Goal: Information Seeking & Learning: Learn about a topic

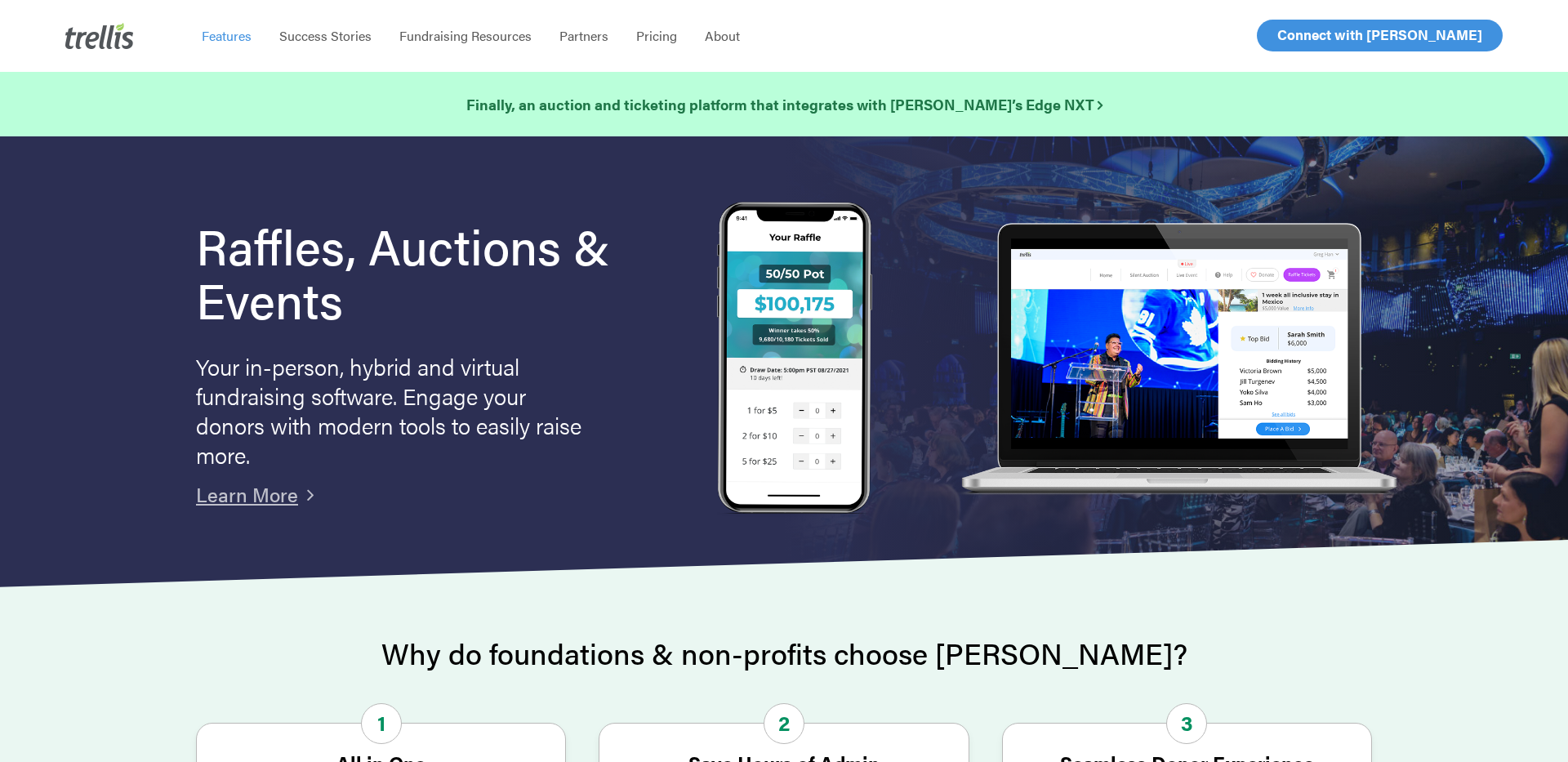
click at [227, 41] on span "Features" at bounding box center [227, 35] width 50 height 19
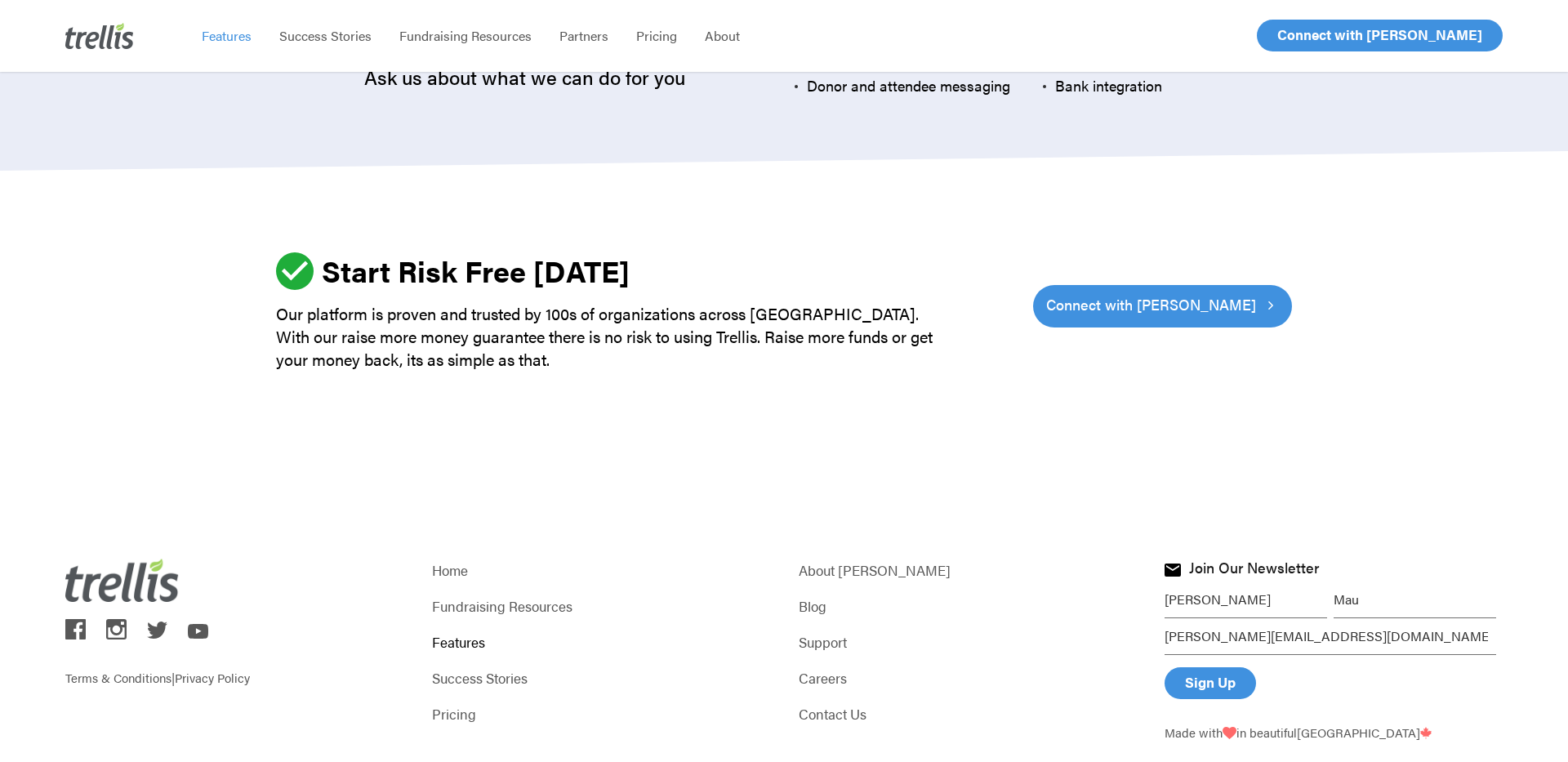
scroll to position [4960, 0]
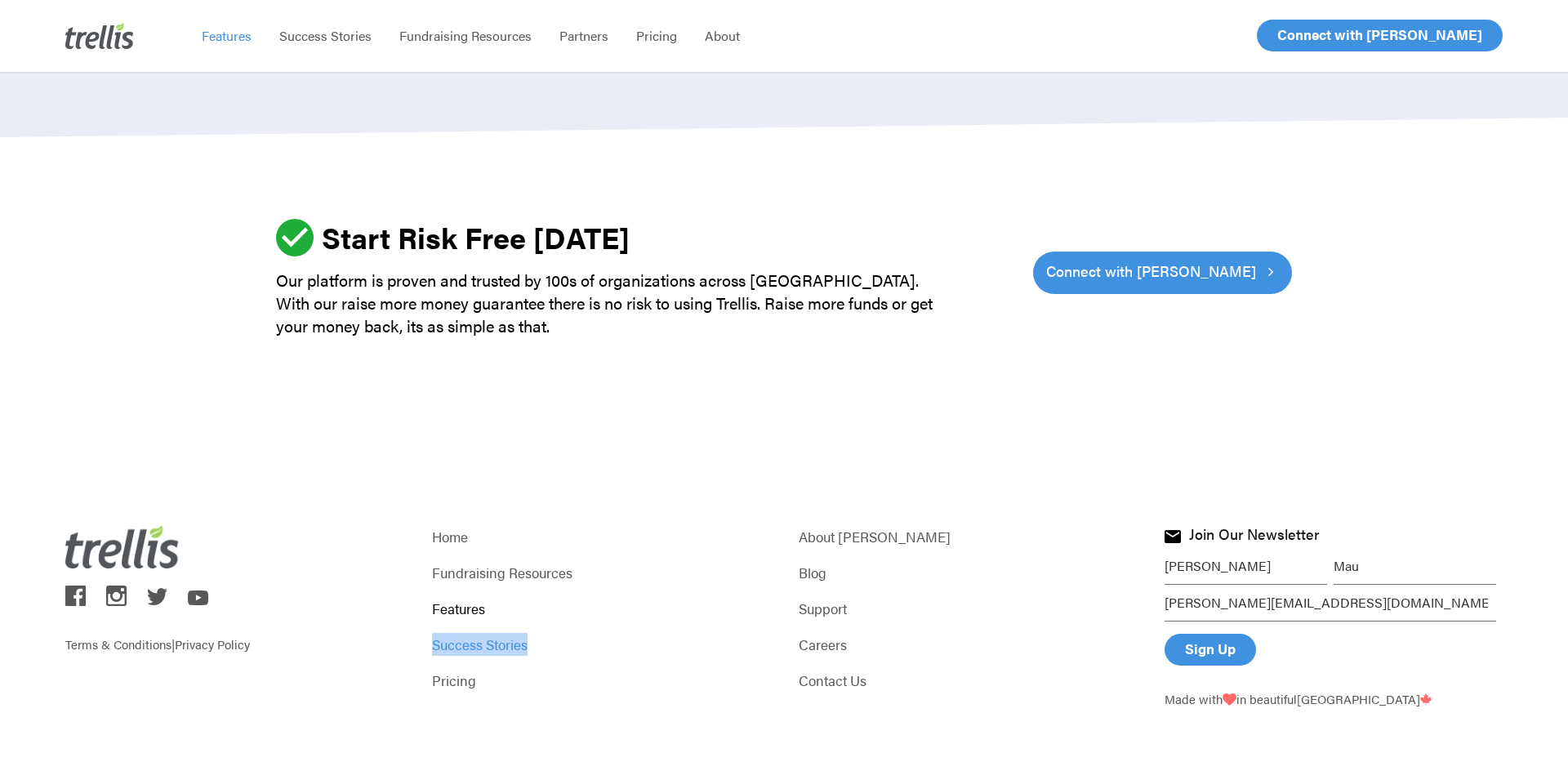
click at [458, 633] on link "Success Stories" at bounding box center [601, 644] width 338 height 23
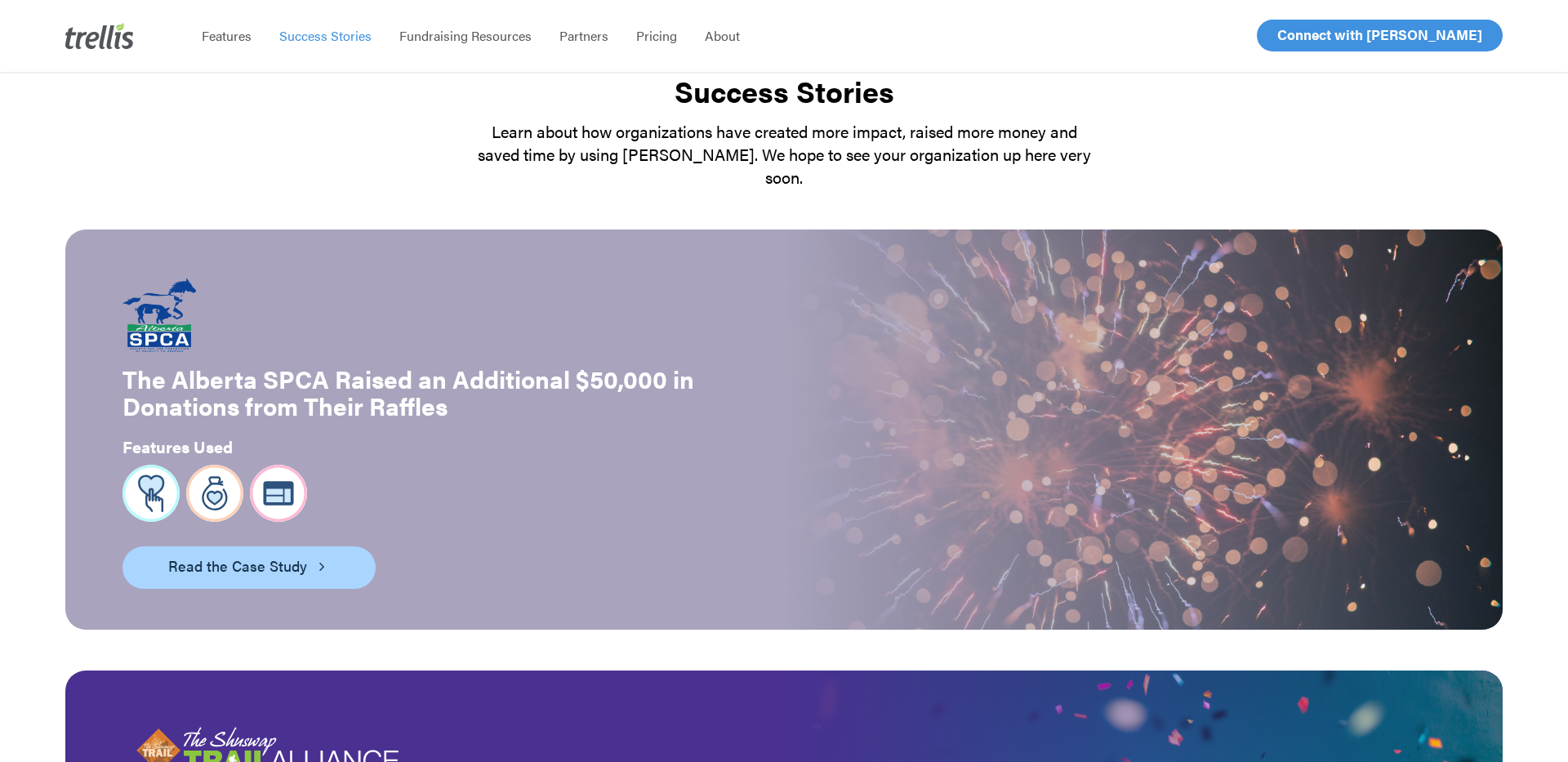
scroll to position [225, 0]
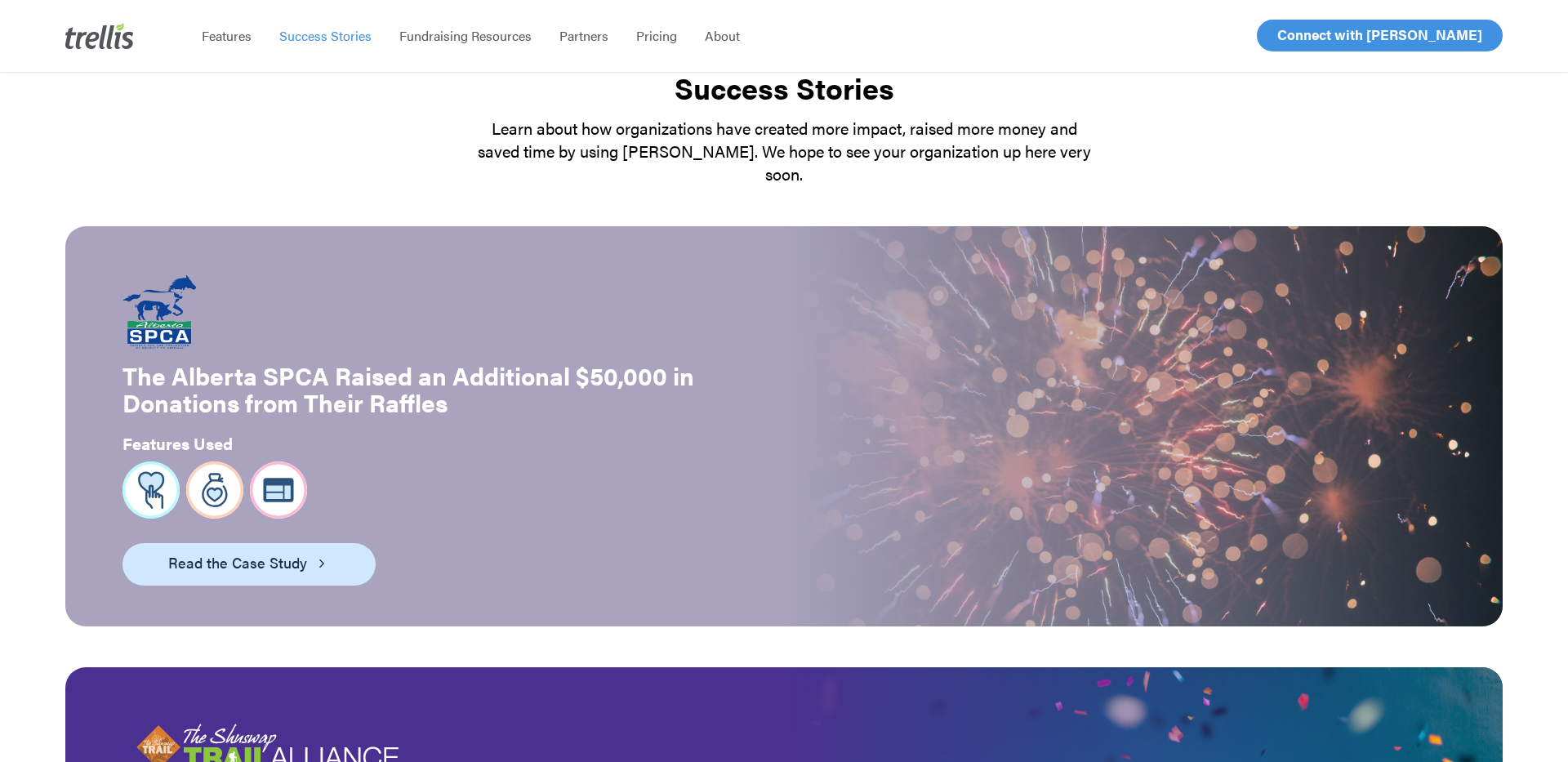
click at [251, 551] on span "Read the Case Study" at bounding box center [238, 562] width 139 height 23
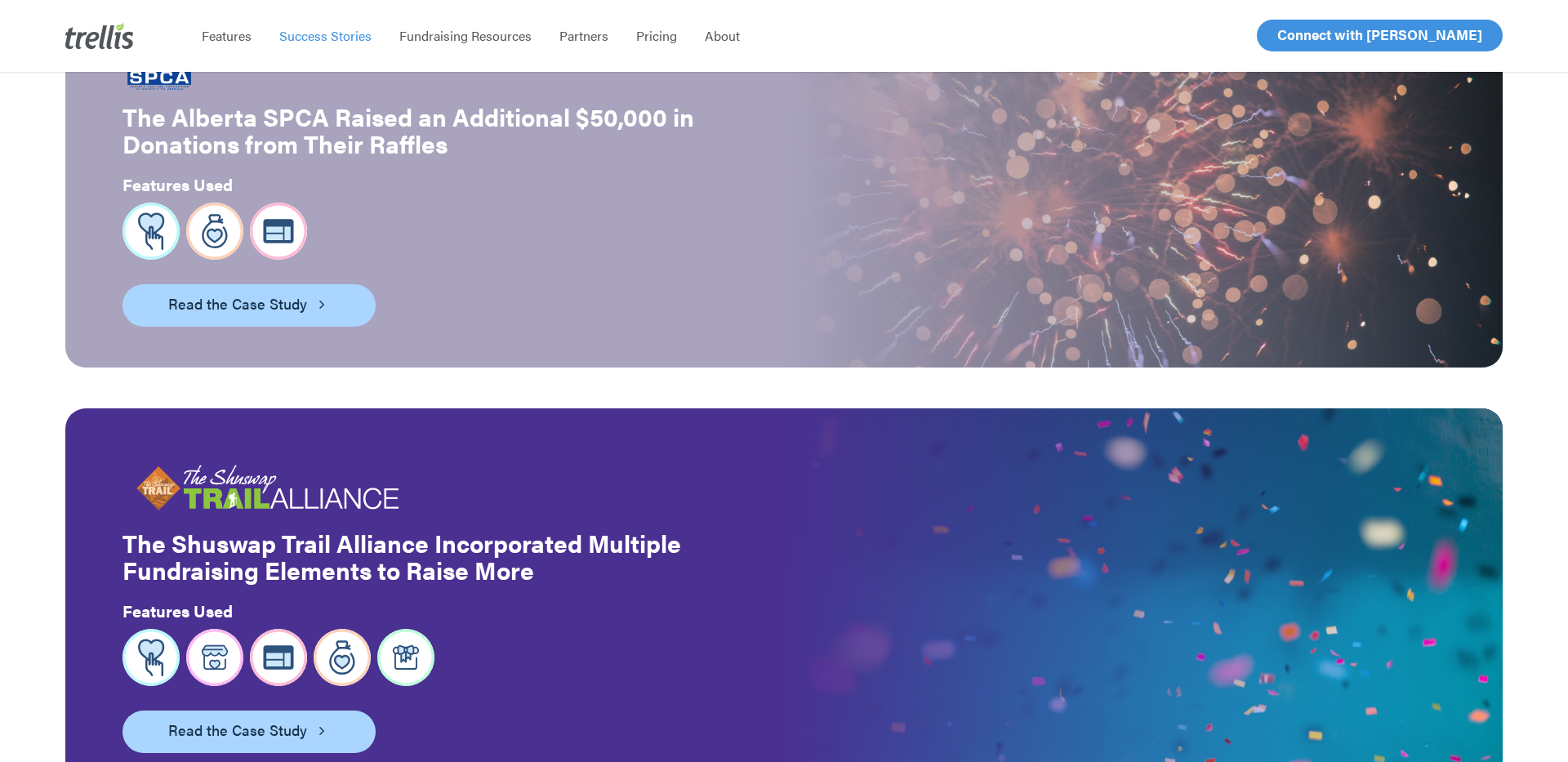
scroll to position [641, 0]
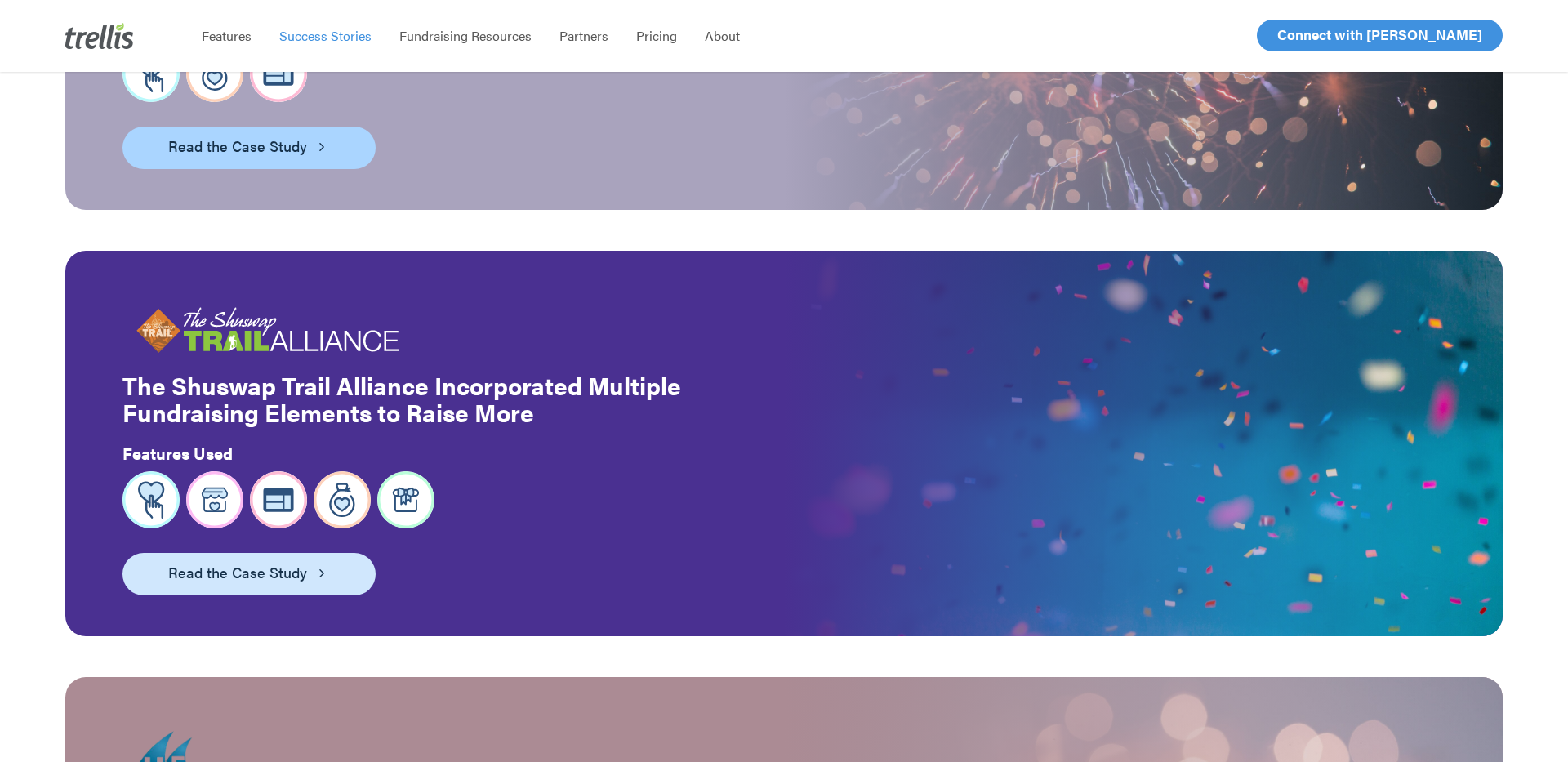
click at [318, 553] on link "Read the Case Study" at bounding box center [249, 573] width 253 height 42
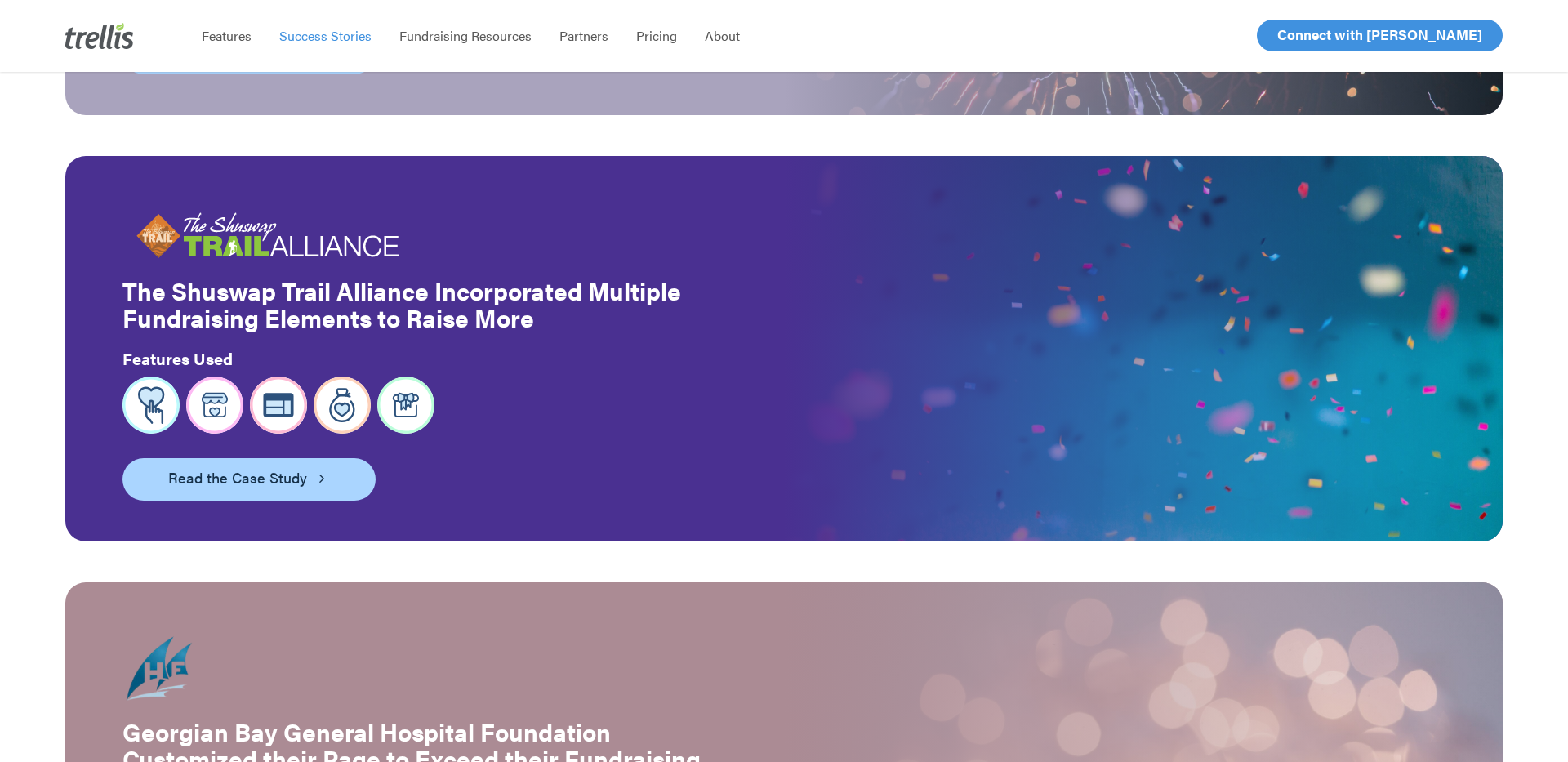
scroll to position [744, 0]
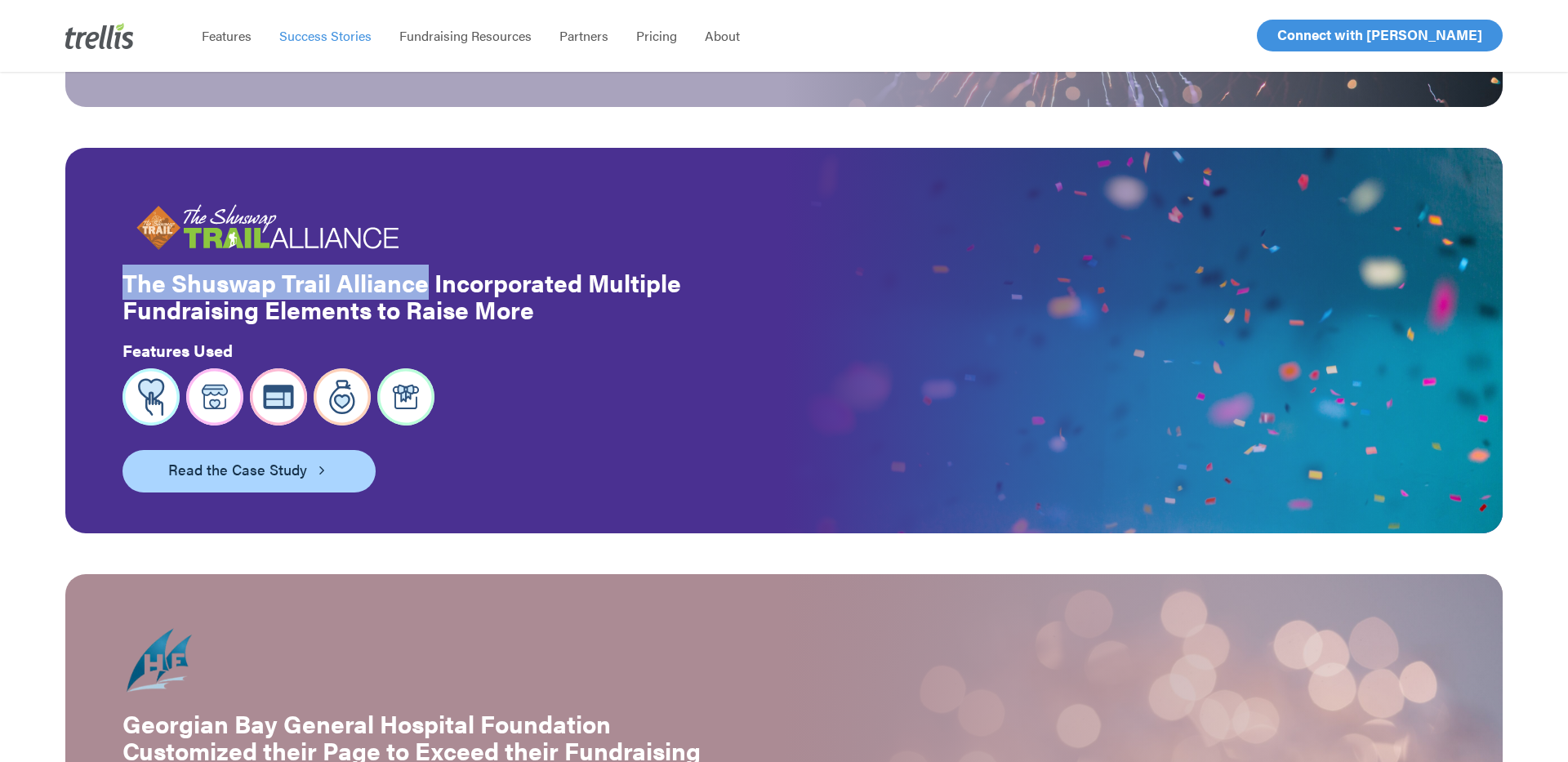
drag, startPoint x: 124, startPoint y: 257, endPoint x: 400, endPoint y: 267, distance: 276.2
click at [425, 267] on strong "The Shuswap Trail Alliance Incorporated Multiple Fundraising Elements to Raise …" at bounding box center [402, 295] width 559 height 62
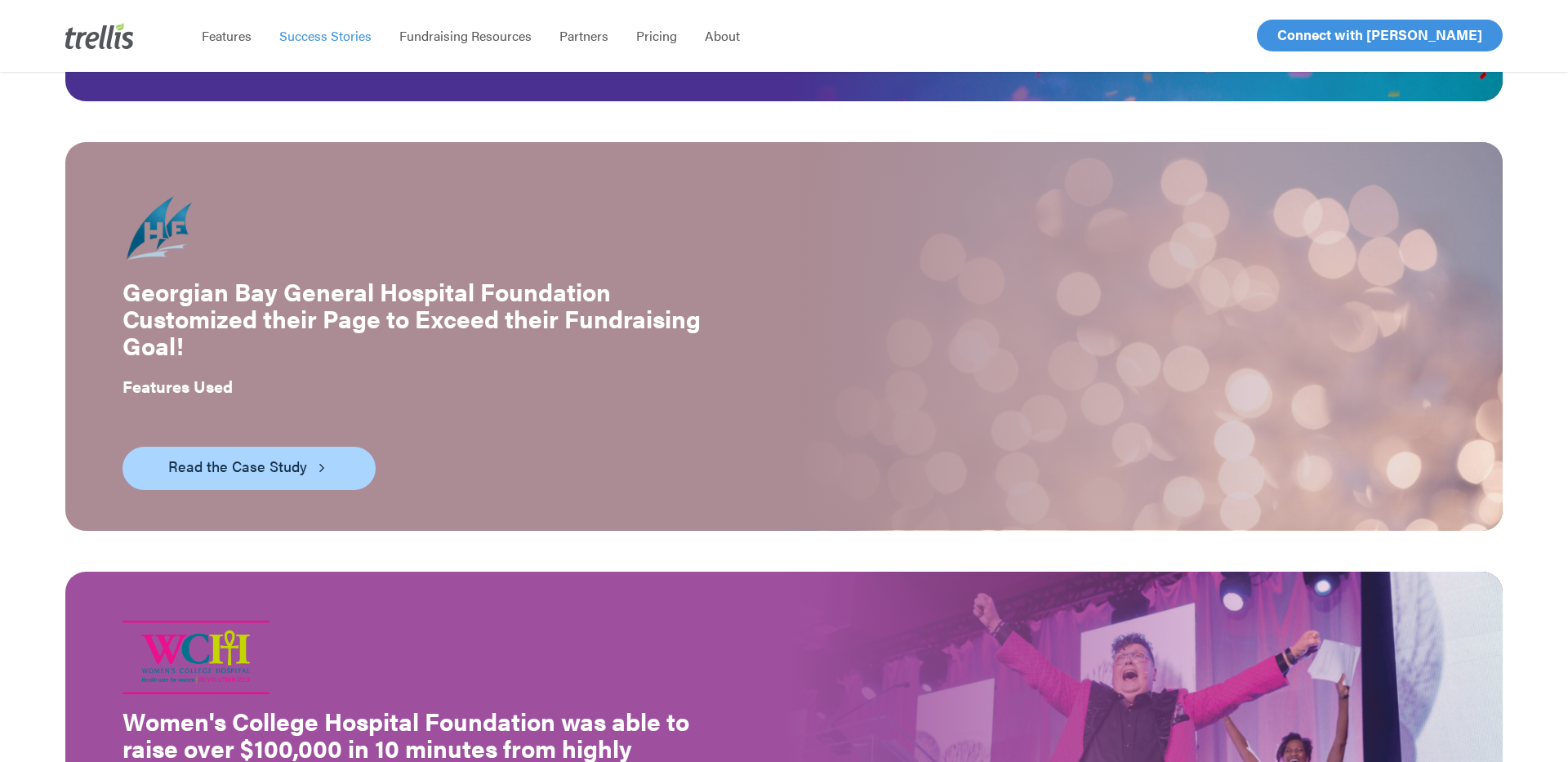
scroll to position [1464, 0]
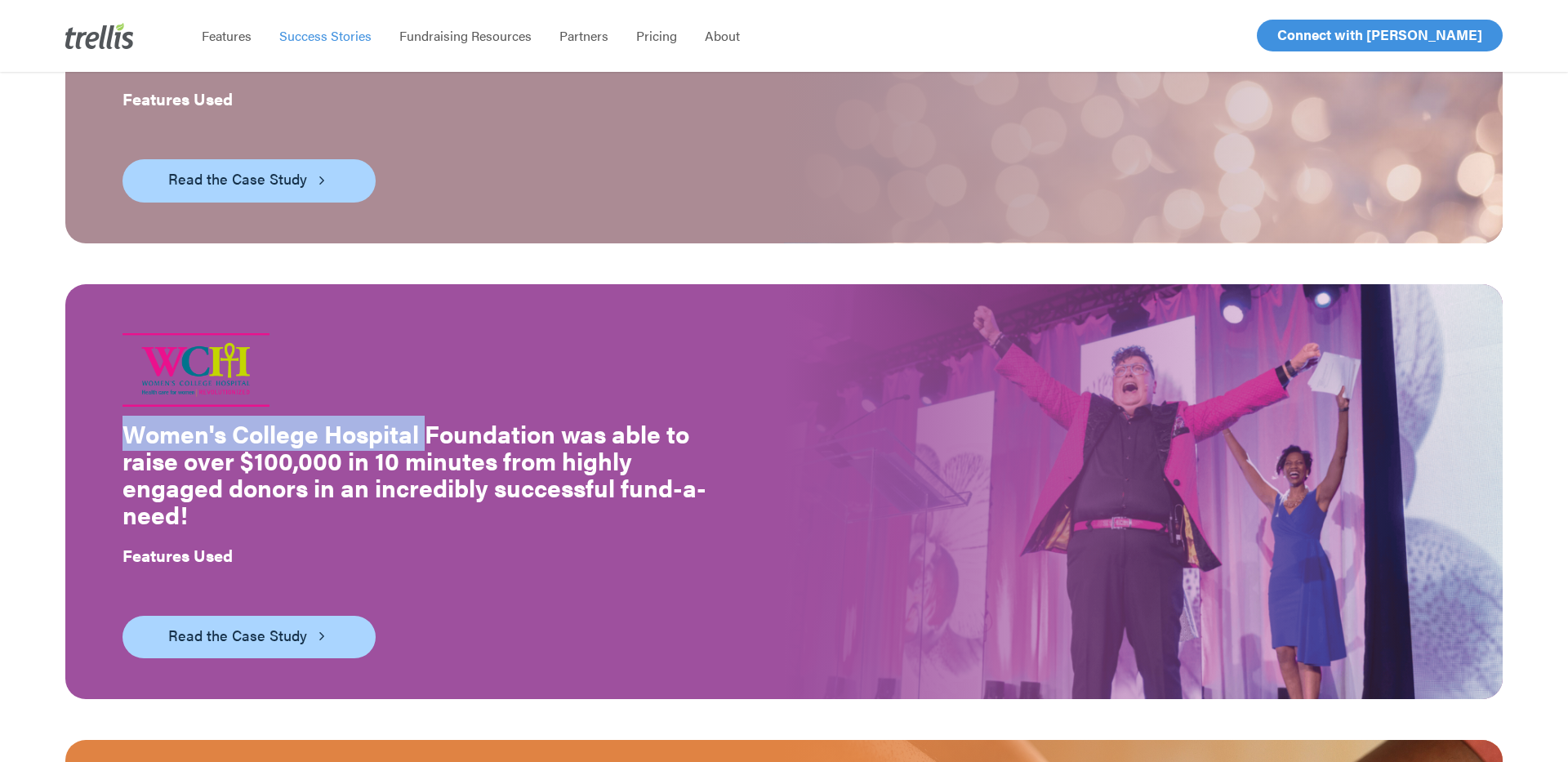
drag, startPoint x: 129, startPoint y: 416, endPoint x: 428, endPoint y: 419, distance: 299.0
click at [428, 419] on strong "Women's College Hospital Foundation was able to raise over $100,000 in 10 minut…" at bounding box center [415, 473] width 584 height 116
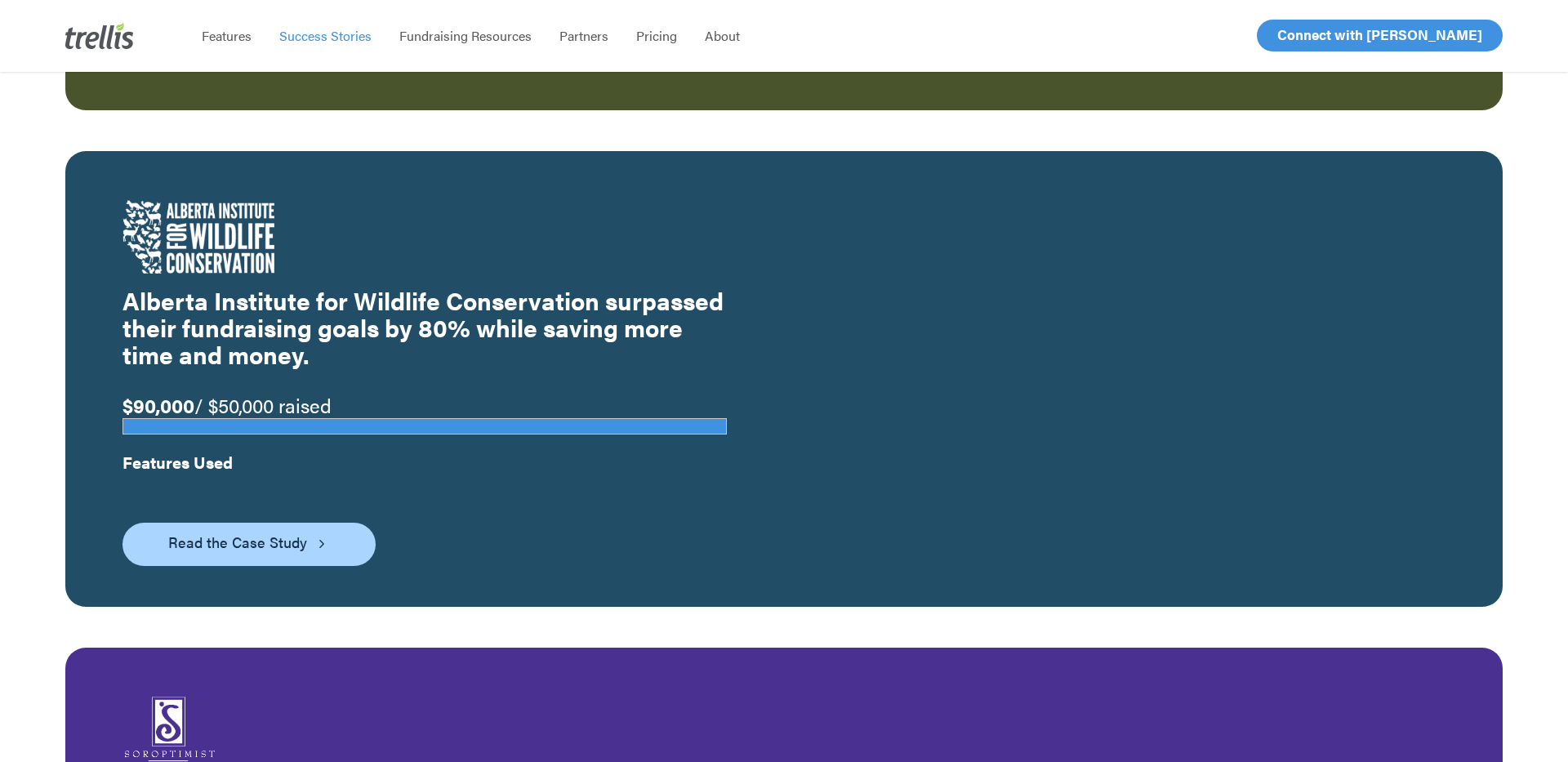
scroll to position [2913, 0]
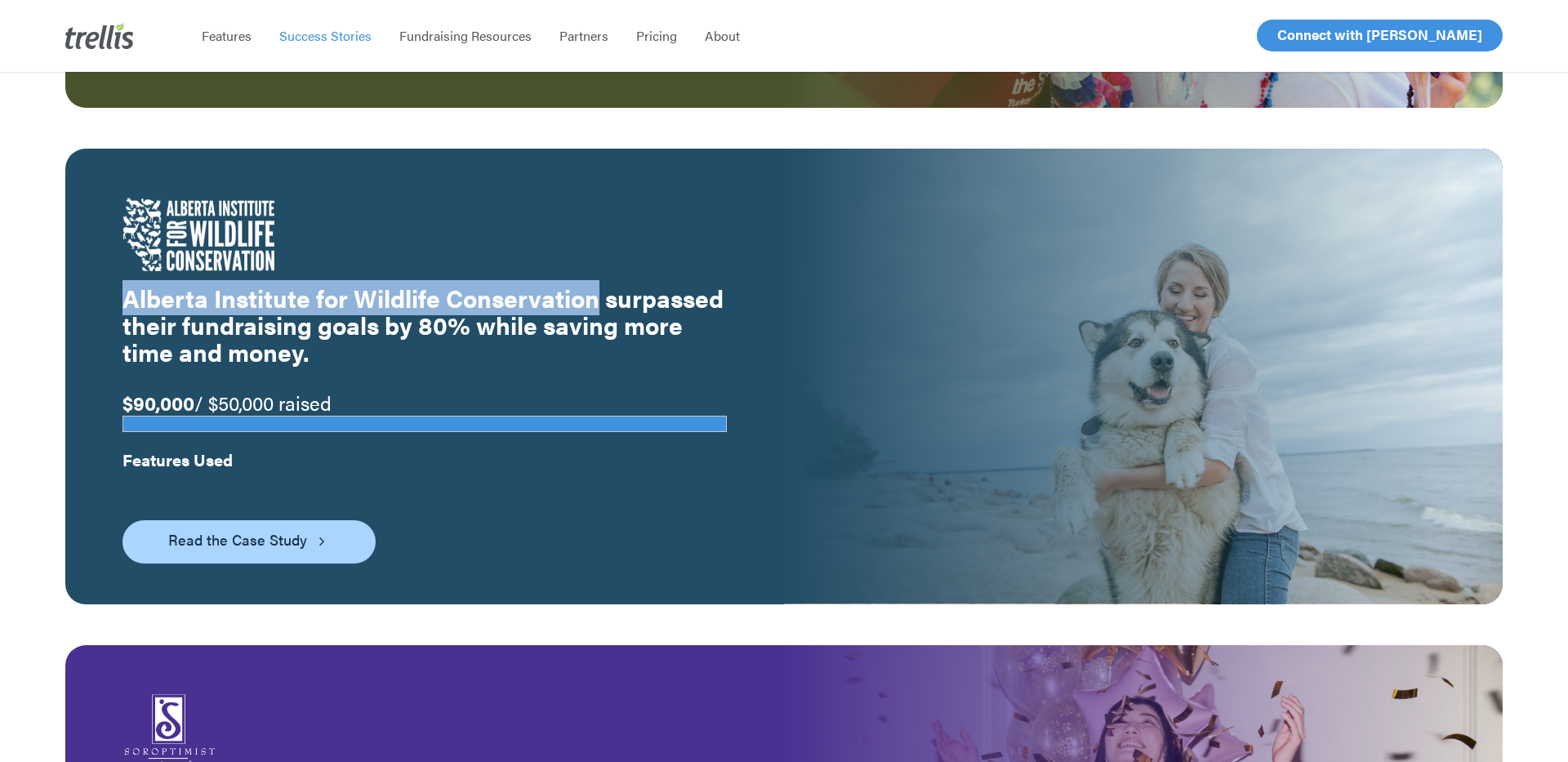
drag, startPoint x: 128, startPoint y: 281, endPoint x: 534, endPoint y: 345, distance: 411.0
click at [591, 289] on strong "Alberta Institute for Wildlife Conservation surpassed their fundraising goals b…" at bounding box center [423, 324] width 602 height 89
click at [351, 520] on link "Read the Case Study" at bounding box center [249, 541] width 253 height 42
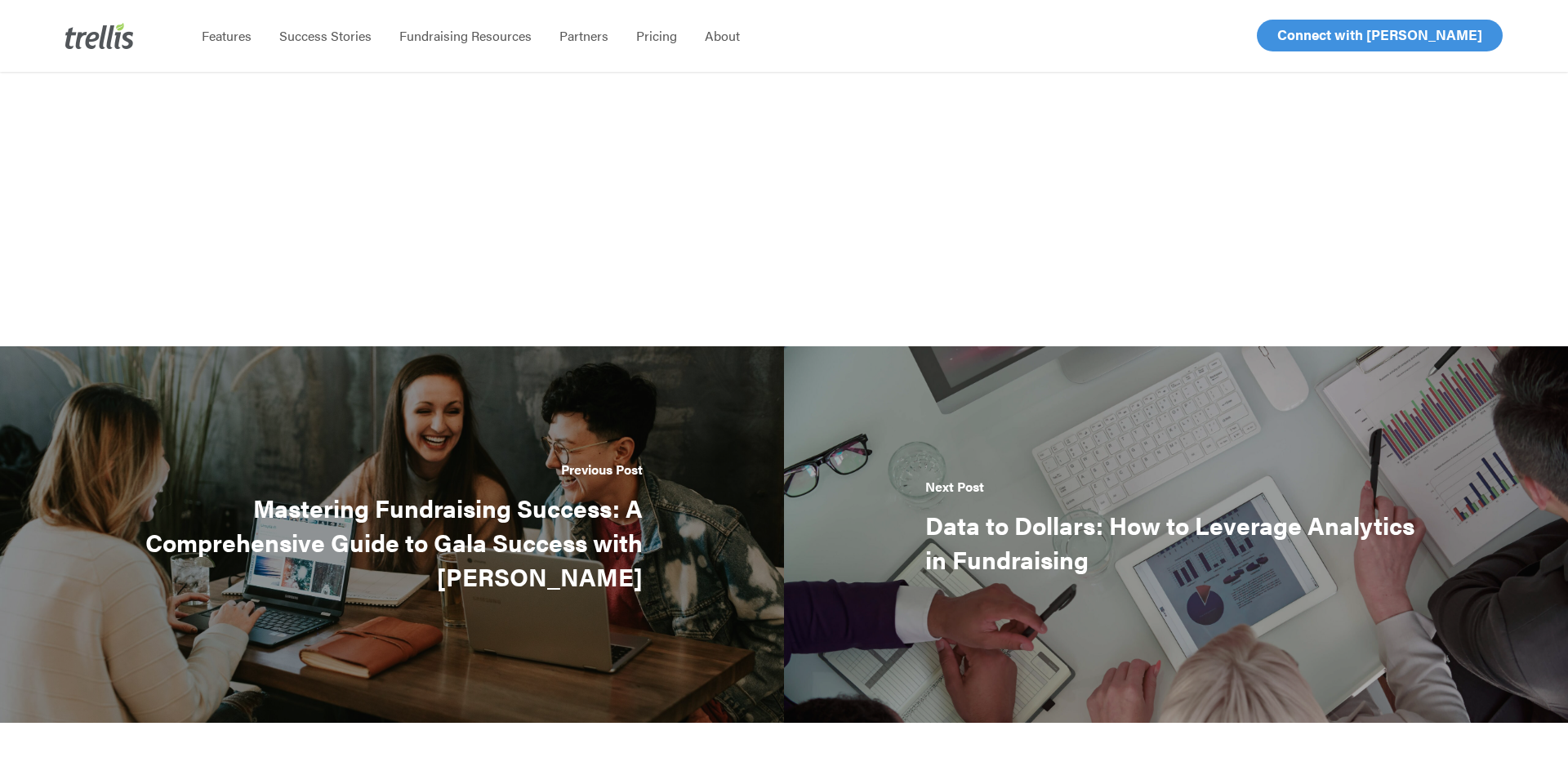
scroll to position [2573, 0]
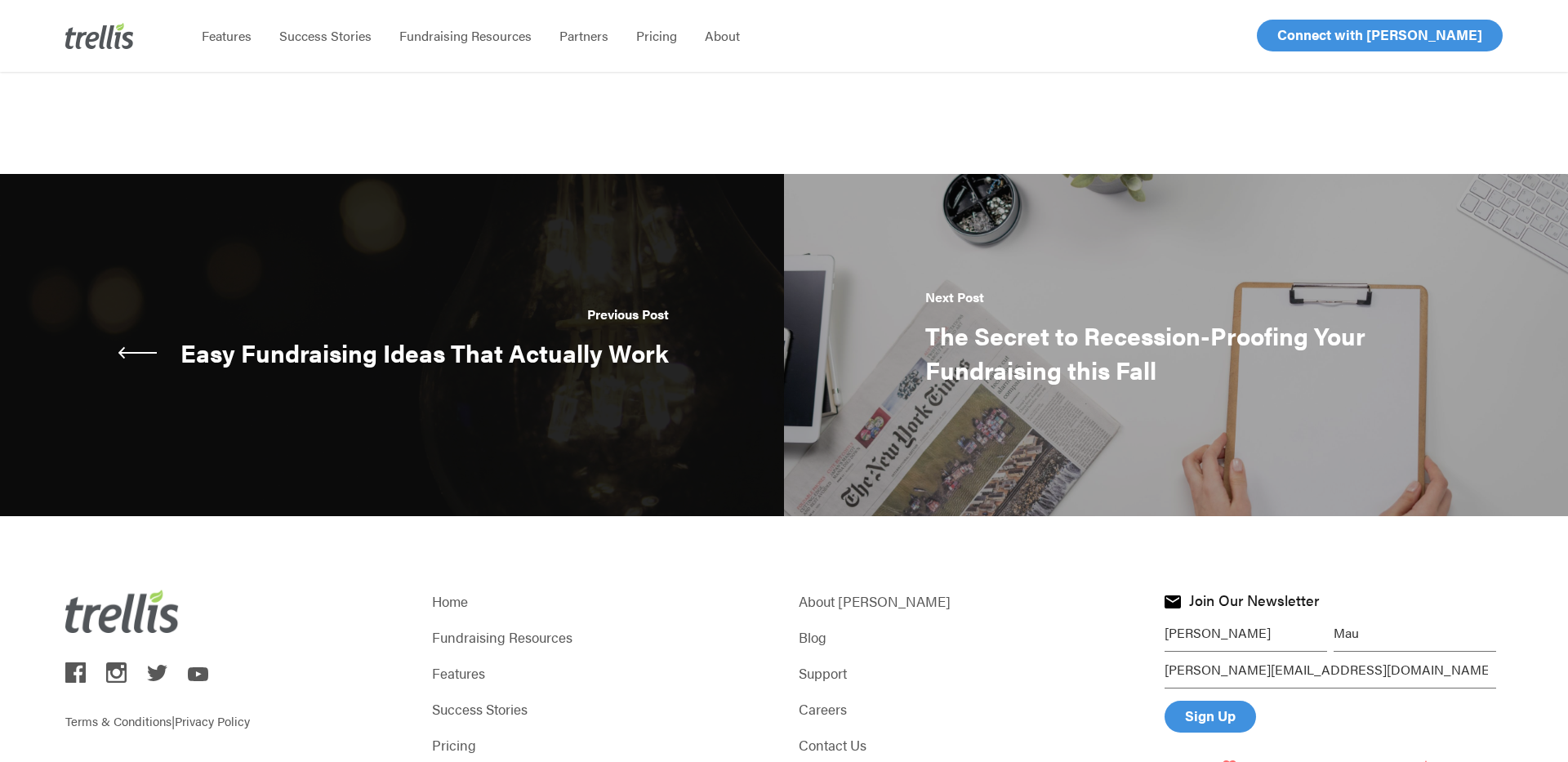
scroll to position [1962, 0]
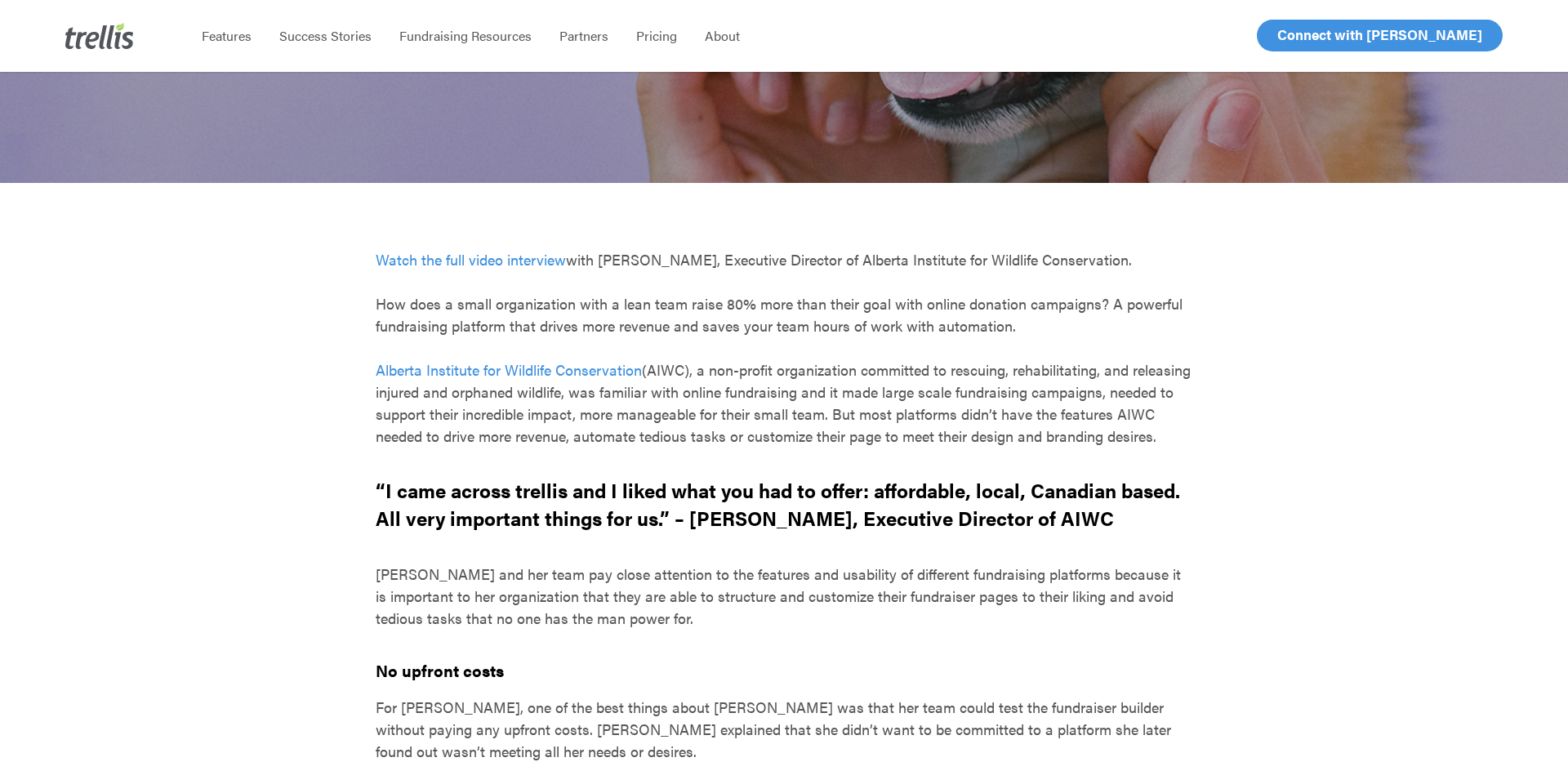
scroll to position [404, 0]
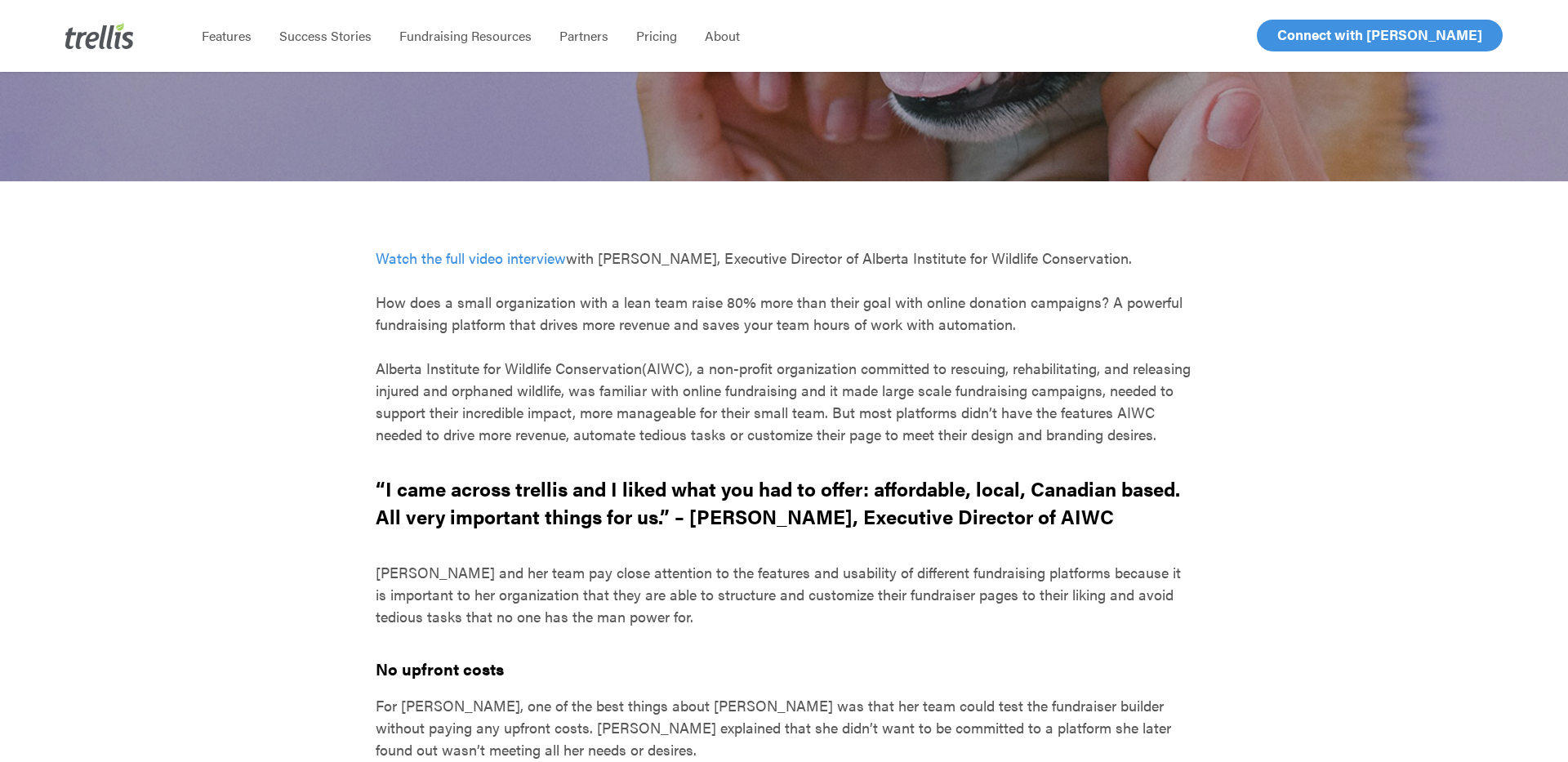
click at [583, 371] on link "Alberta Institute for Wildlife Conservation" at bounding box center [509, 368] width 266 height 21
